Goal: Task Accomplishment & Management: Complete application form

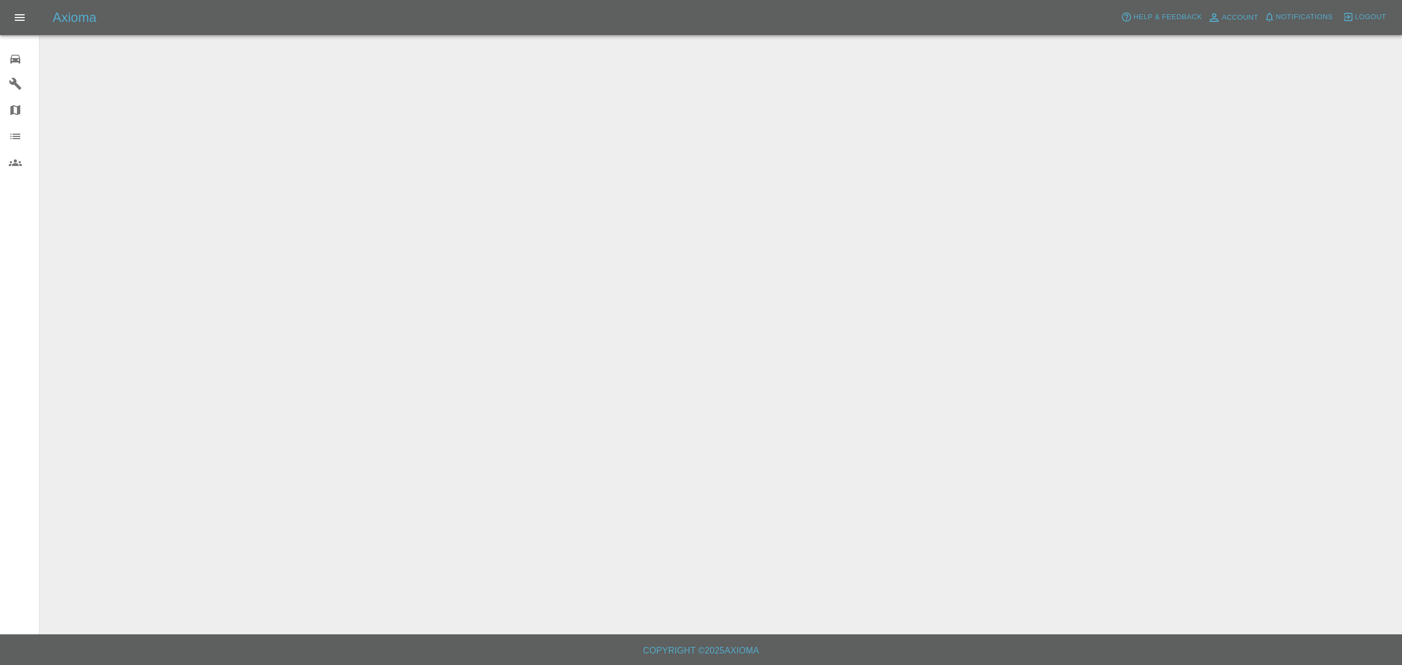
click at [1353, 18] on icon "button" at bounding box center [1348, 17] width 11 height 11
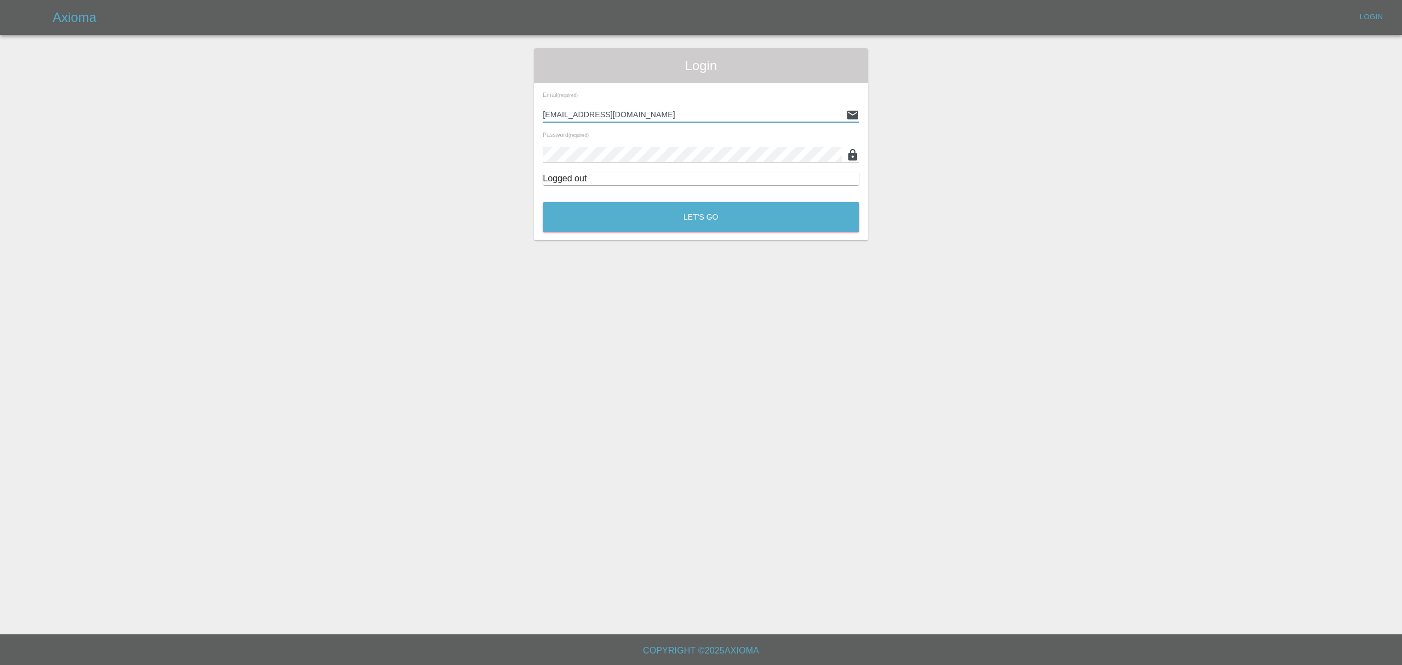
click at [672, 111] on input "[EMAIL_ADDRESS][DOMAIN_NAME]" at bounding box center [692, 115] width 299 height 16
click at [672, 111] on input "[EMAIL_ADDRESS]" at bounding box center [692, 115] width 299 height 16
drag, startPoint x: 662, startPoint y: 111, endPoint x: 451, endPoint y: 114, distance: 210.9
click at [451, 114] on div "Login Email (required) [EMAIL_ADDRESS] Password (required) Logged out Let's Go" at bounding box center [701, 144] width 1401 height 192
type input "[PERSON_NAME][EMAIL_ADDRESS][DOMAIN_NAME]"
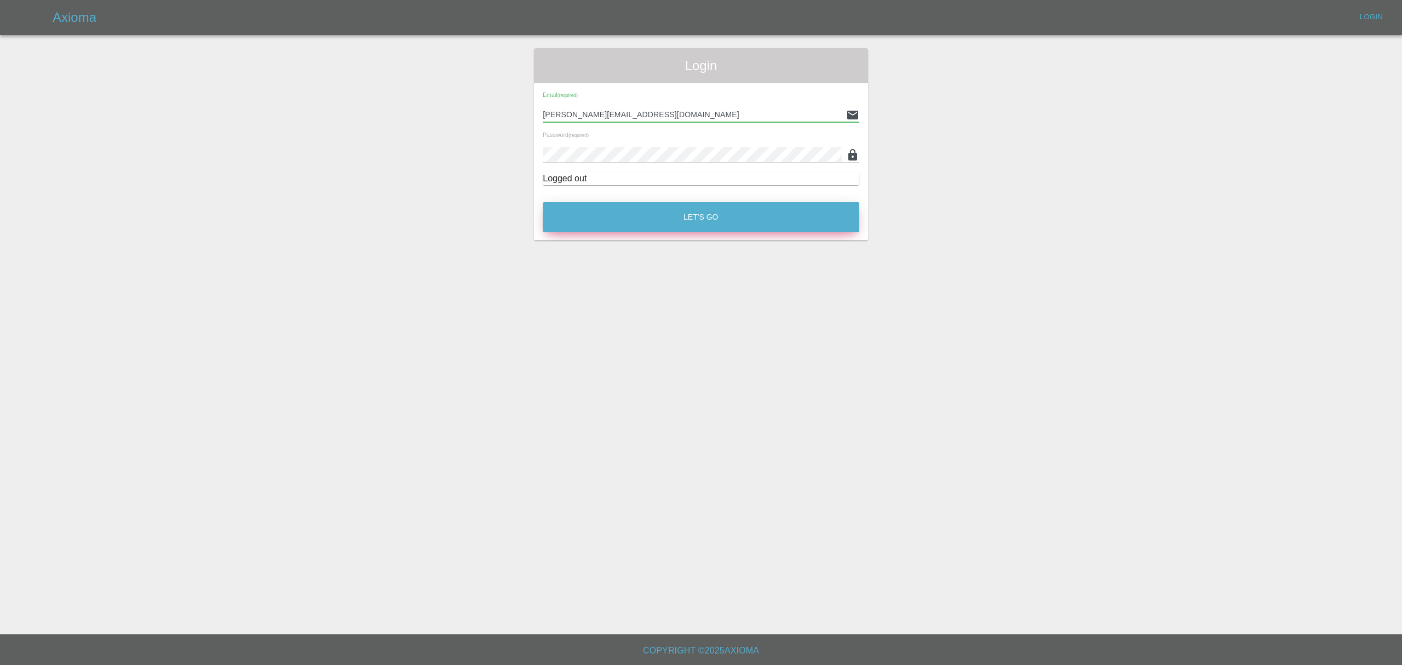
click at [644, 223] on button "Let's Go" at bounding box center [701, 217] width 317 height 30
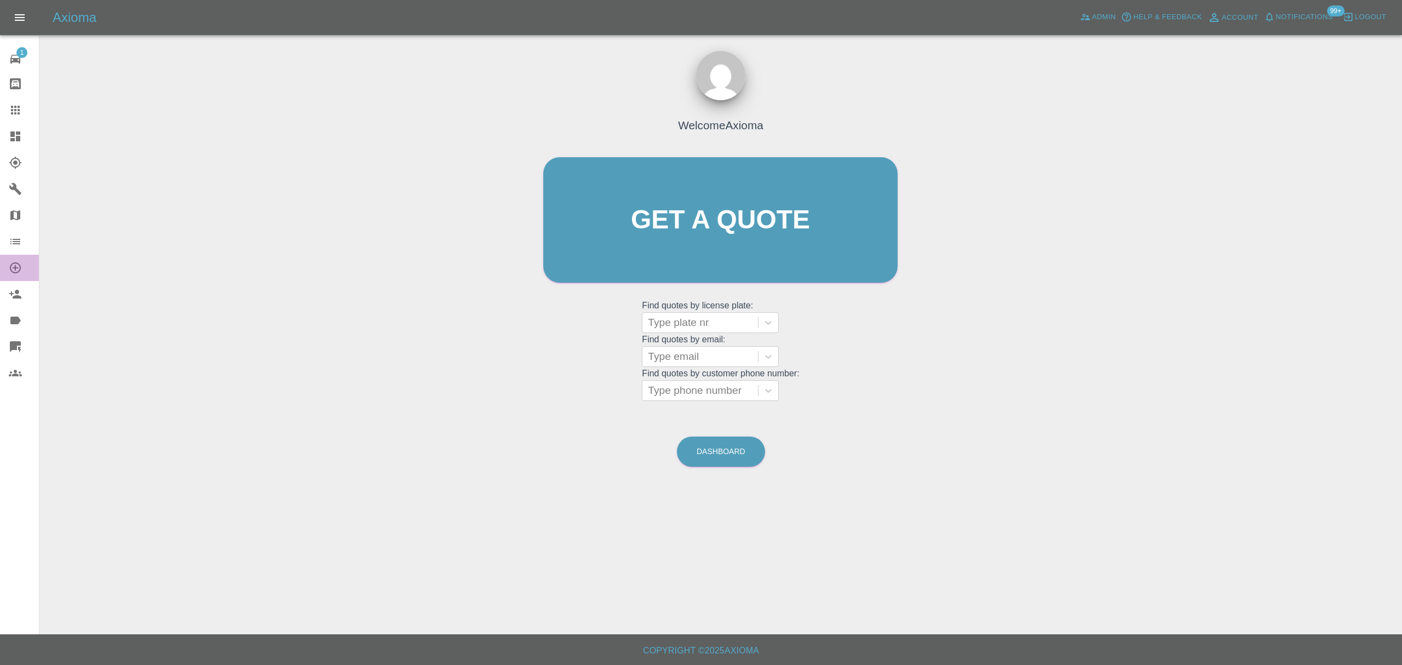
click at [18, 275] on link "Create Organization" at bounding box center [19, 268] width 39 height 26
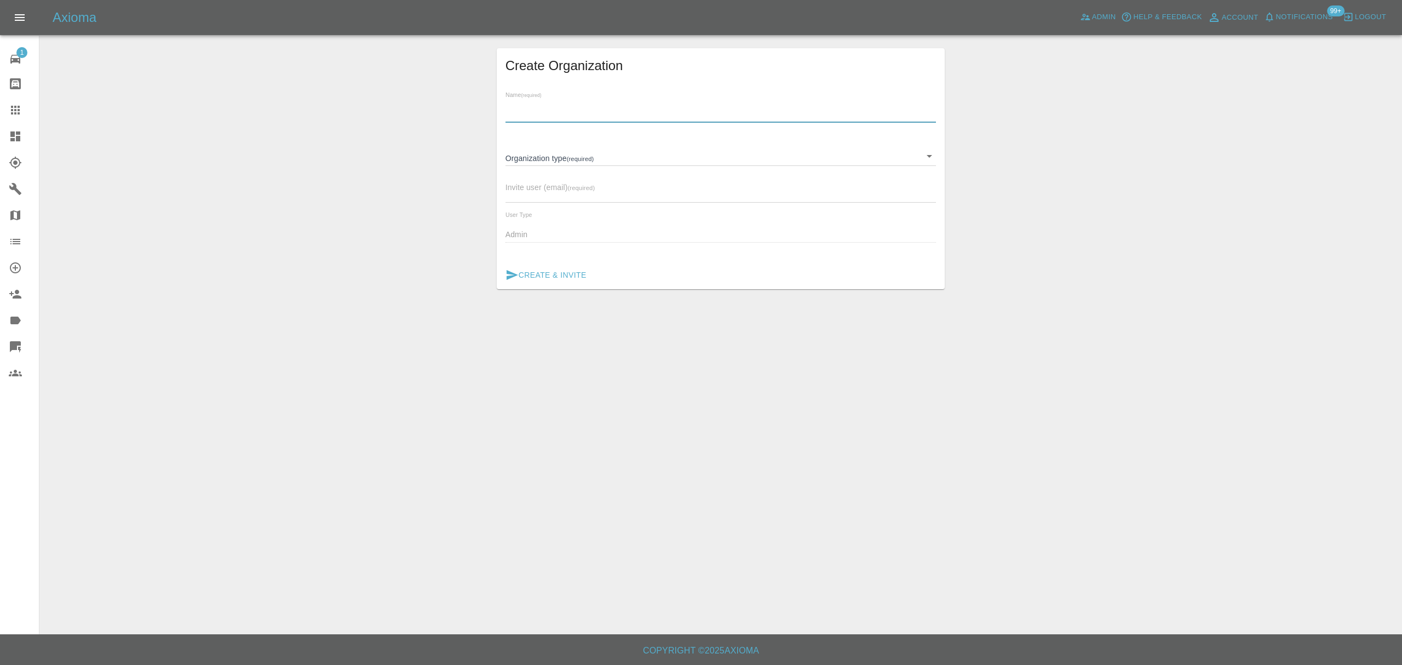
click at [544, 114] on input "text" at bounding box center [721, 115] width 431 height 16
paste input "Fleet Care"
type input "Fleet Care"
click at [603, 141] on div "Organization type (required) ​" at bounding box center [721, 151] width 431 height 28
click at [594, 154] on body "Axioma Admin Help & Feedback Account Notifications 99+ Logout 1 Repair home Bod…" at bounding box center [701, 332] width 1402 height 665
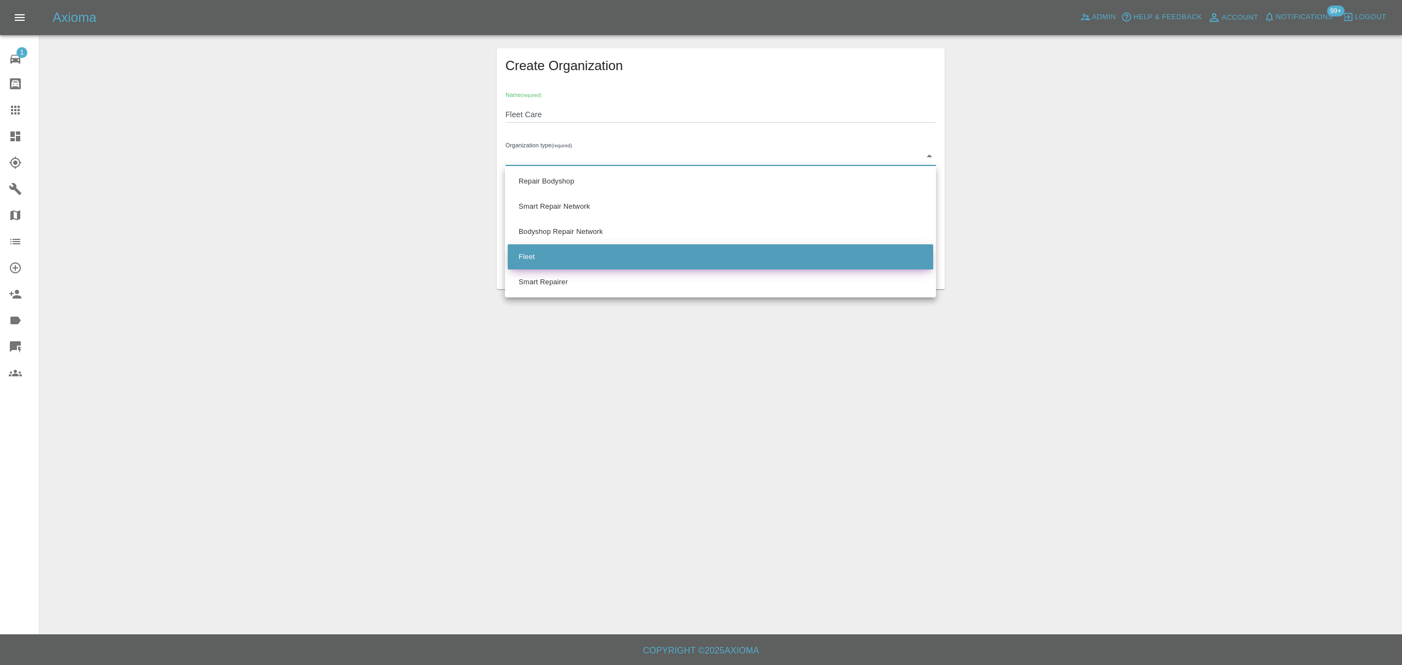
click at [548, 254] on li "Fleet" at bounding box center [721, 256] width 426 height 25
type input "FLEET"
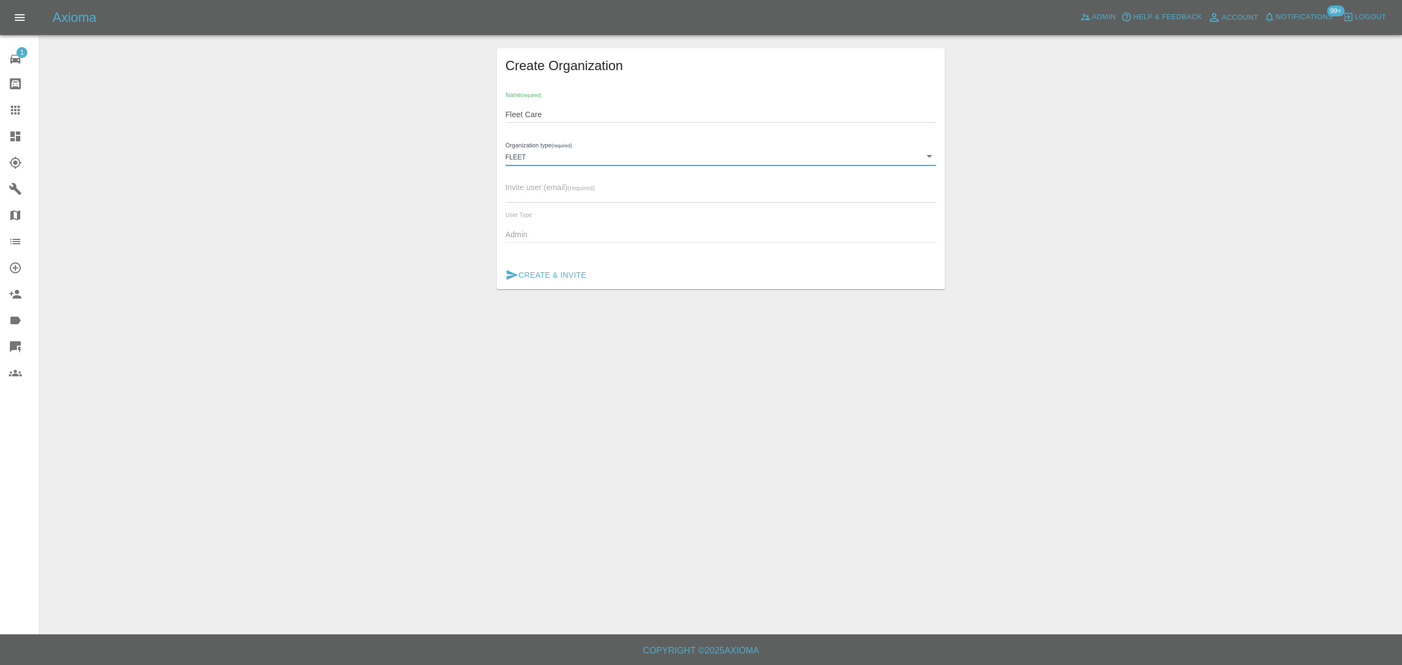
click at [564, 194] on input "text" at bounding box center [721, 194] width 431 height 16
type input "[EMAIL_ADDRESS][DOMAIN_NAME]"
click at [570, 275] on button "Create & Invite" at bounding box center [546, 275] width 90 height 20
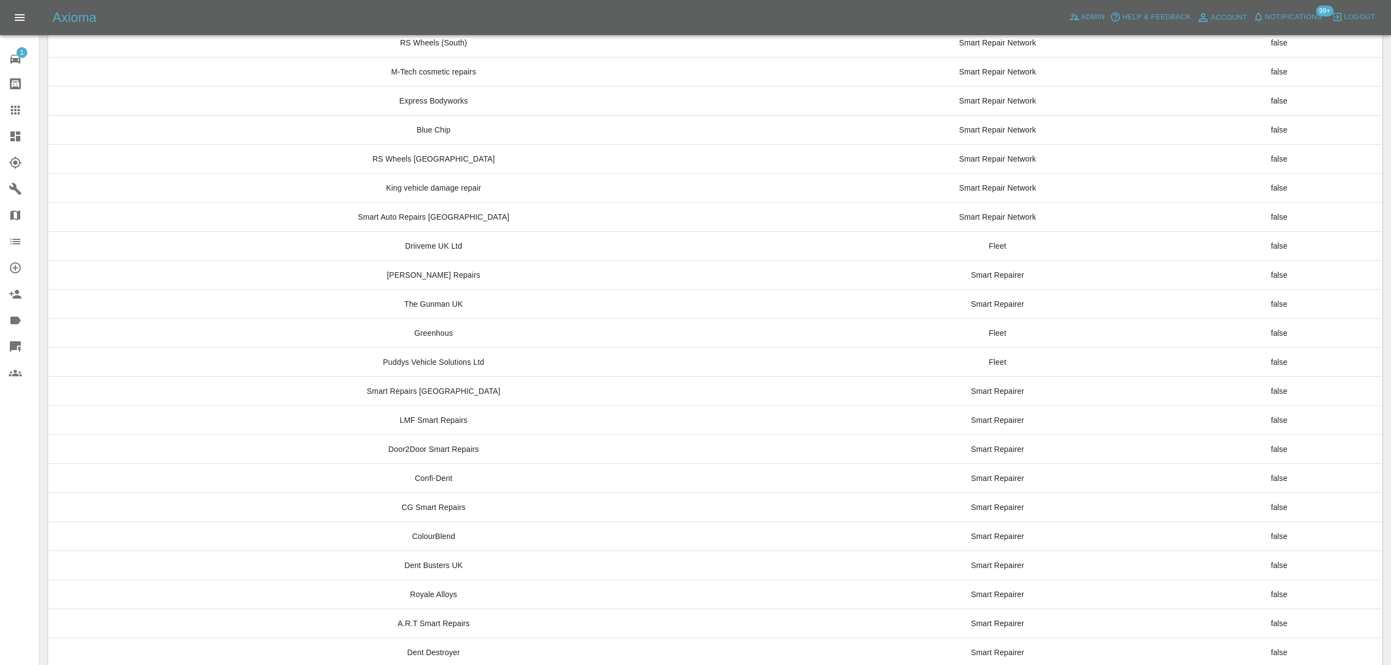
scroll to position [7936, 0]
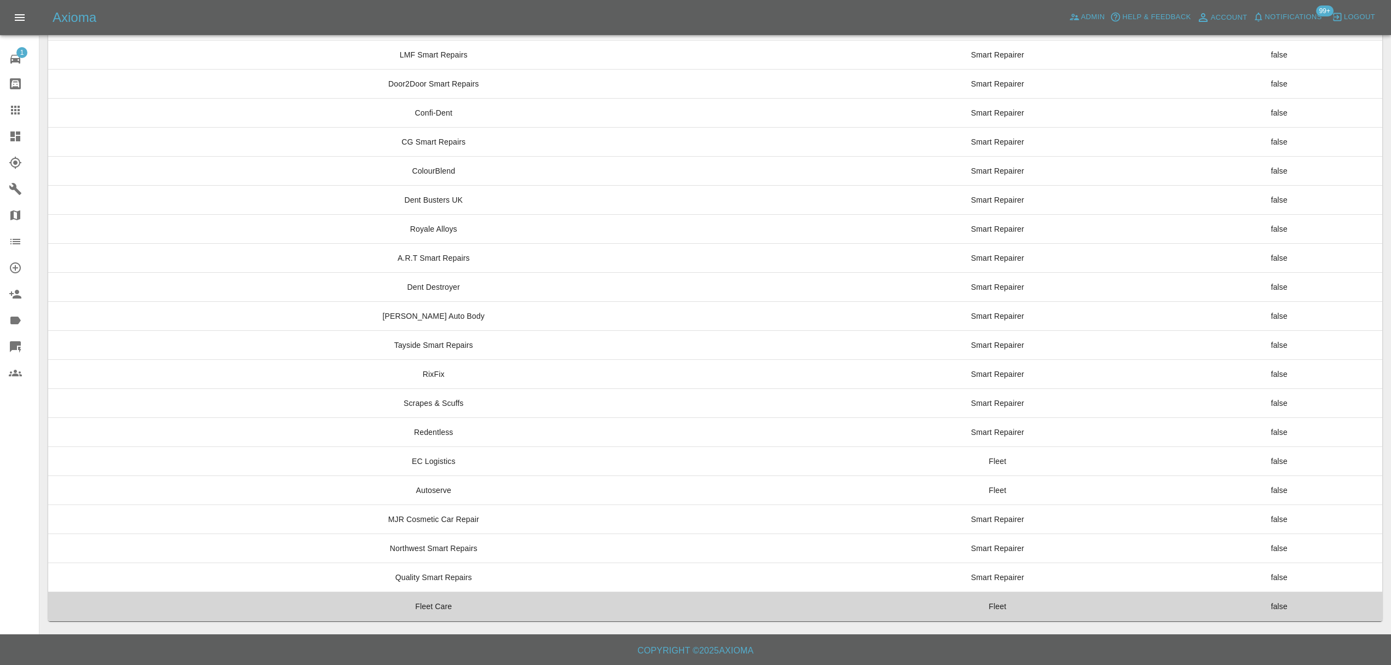
click at [489, 611] on td "Fleet Care" at bounding box center [433, 606] width 771 height 29
